Goal: Transaction & Acquisition: Purchase product/service

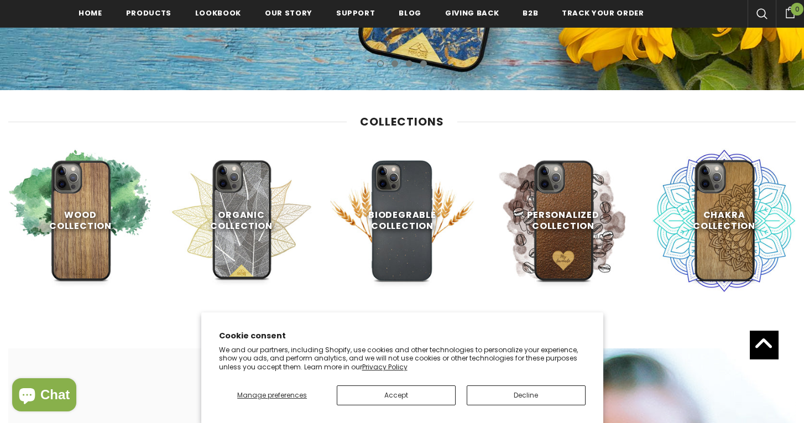
scroll to position [398, 0]
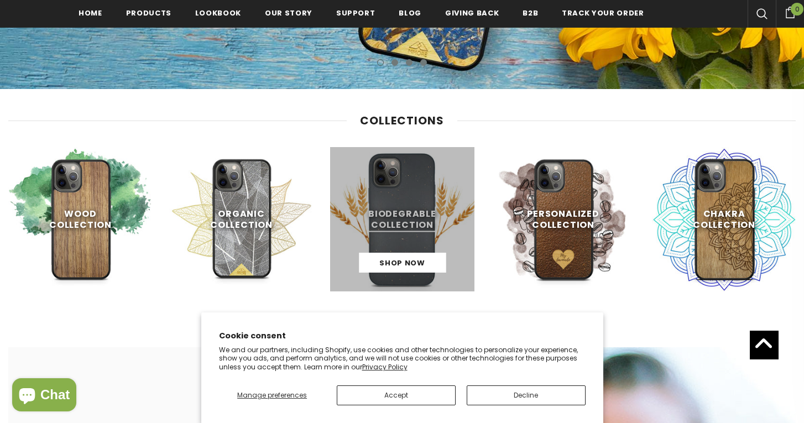
click at [385, 228] on link at bounding box center [402, 219] width 144 height 144
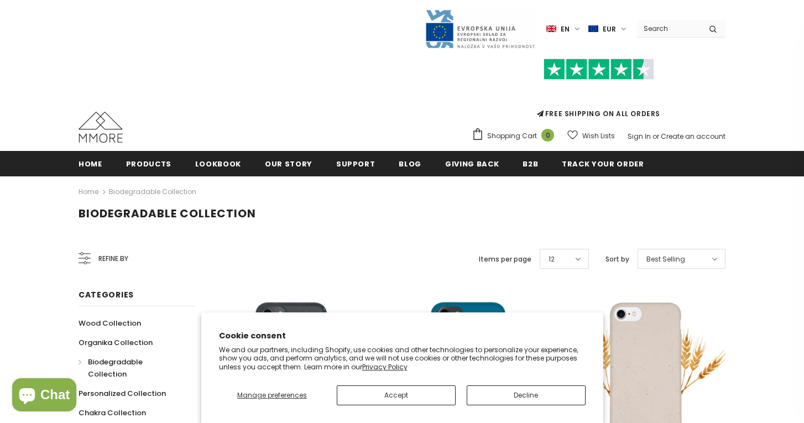
click at [439, 396] on button "Accept" at bounding box center [396, 395] width 119 height 20
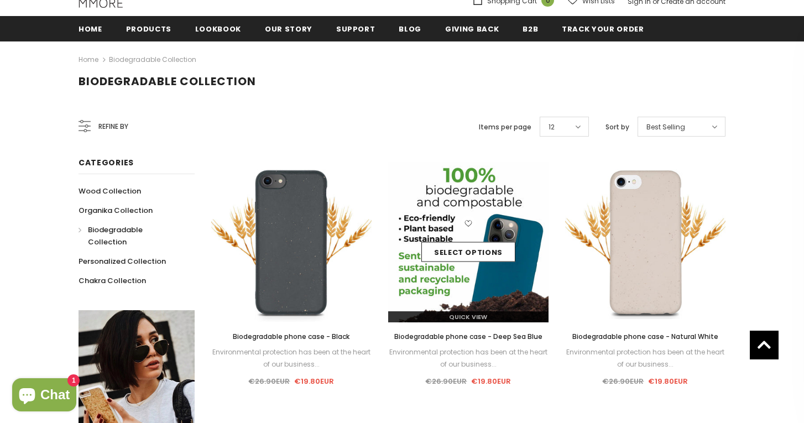
scroll to position [114, 0]
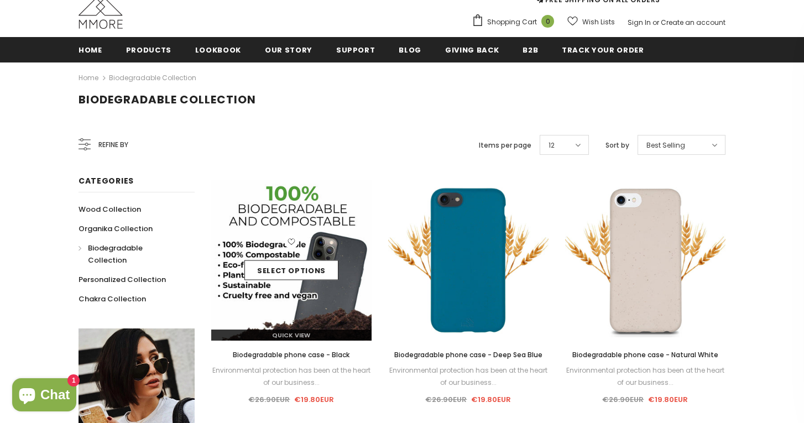
click at [288, 244] on icon at bounding box center [291, 241] width 14 height 14
click at [328, 231] on img at bounding box center [291, 260] width 160 height 160
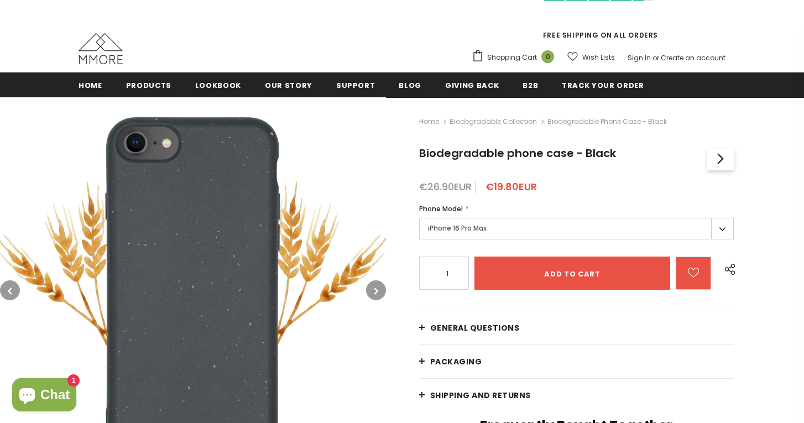
scroll to position [82, 0]
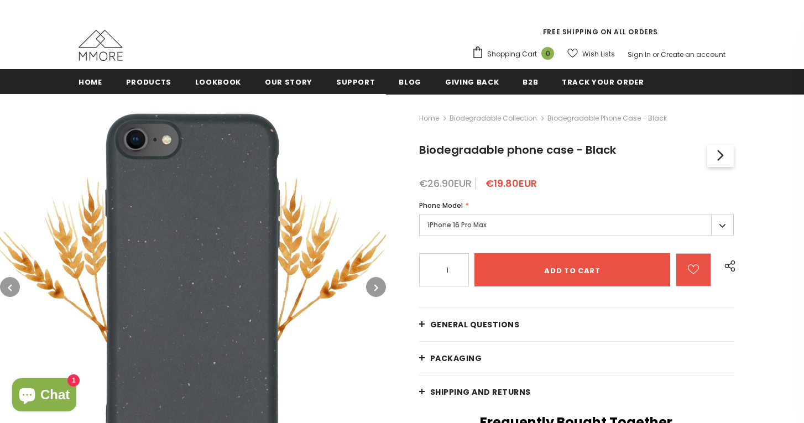
click at [478, 231] on label "iPhone 16 Pro Max" at bounding box center [576, 226] width 315 height 22
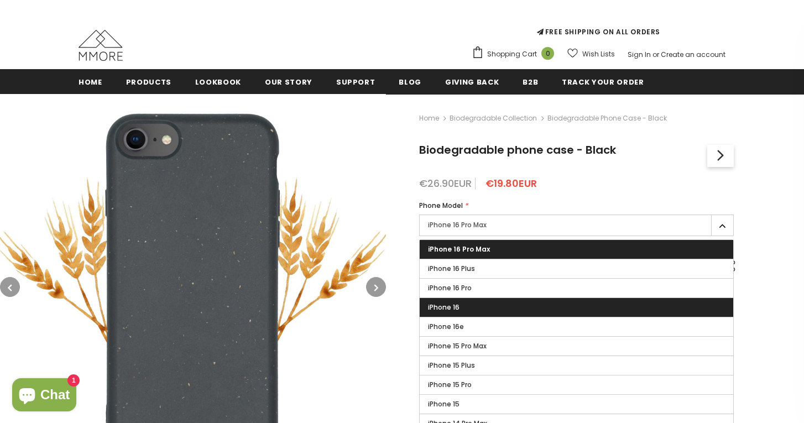
click at [479, 301] on label "iPhone 16" at bounding box center [577, 307] width 314 height 19
click at [0, 0] on input "iPhone 16" at bounding box center [0, 0] width 0 height 0
